Goal: Task Accomplishment & Management: Complete application form

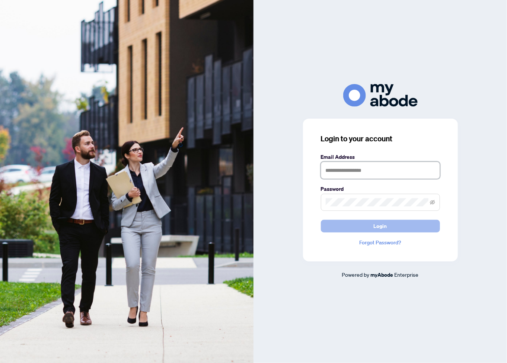
type input "**********"
click at [340, 222] on button "Login" at bounding box center [380, 226] width 119 height 13
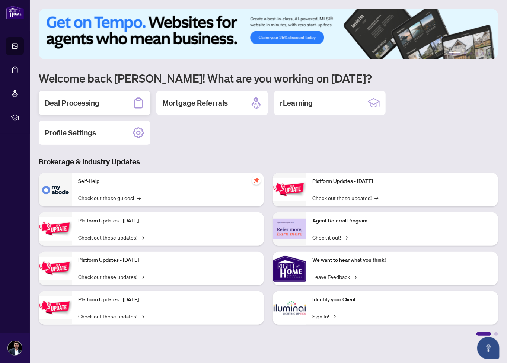
click at [111, 107] on div "Deal Processing" at bounding box center [95, 103] width 112 height 24
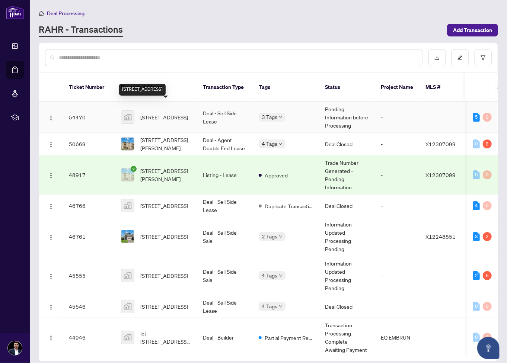
click at [167, 113] on span "[STREET_ADDRESS]" at bounding box center [164, 117] width 48 height 8
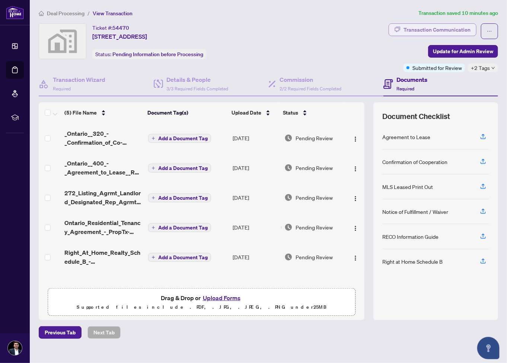
click at [423, 28] on div "Transaction Communication" at bounding box center [437, 30] width 67 height 12
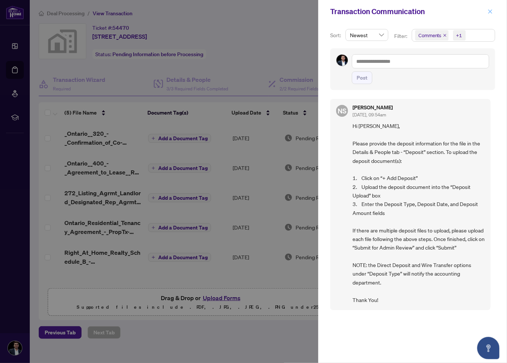
click at [489, 13] on button "button" at bounding box center [491, 11] width 10 height 9
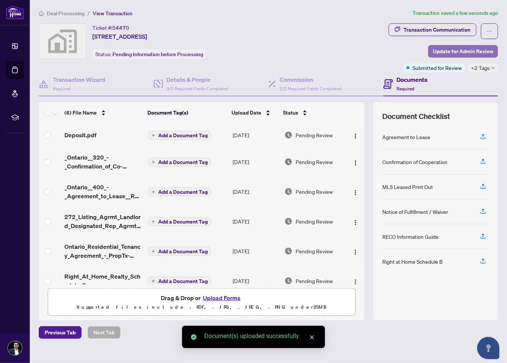
click at [447, 49] on span "Update for Admin Review" at bounding box center [463, 51] width 60 height 12
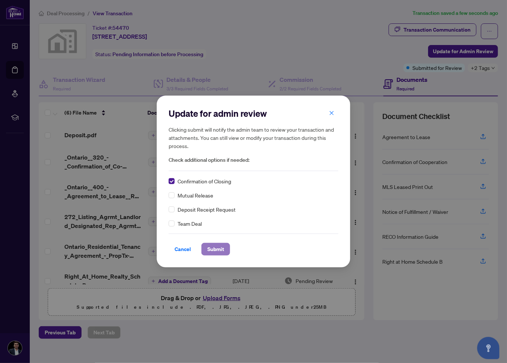
click at [203, 246] on button "Submit" at bounding box center [215, 249] width 29 height 13
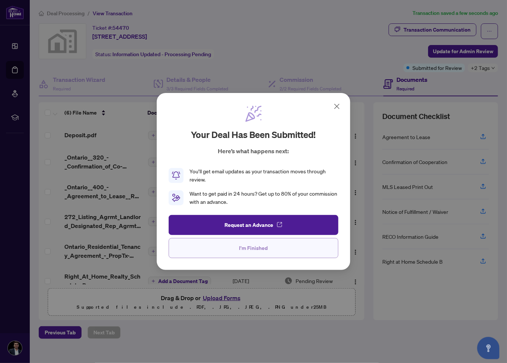
click at [274, 257] on button "I'm Finished" at bounding box center [254, 248] width 170 height 20
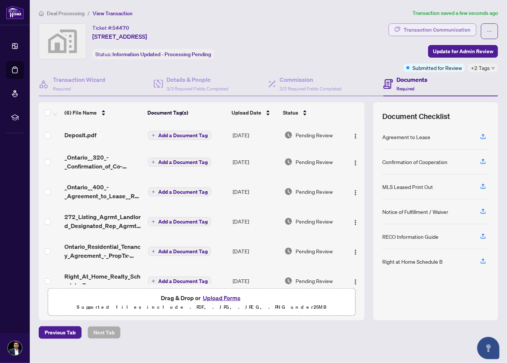
click at [456, 28] on div "Transaction Communication" at bounding box center [437, 30] width 67 height 12
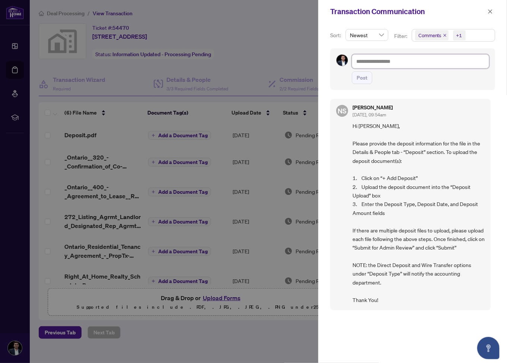
click at [381, 66] on textarea at bounding box center [420, 61] width 137 height 14
click at [263, 29] on div at bounding box center [253, 181] width 507 height 363
click at [489, 13] on icon "close" at bounding box center [490, 11] width 5 height 5
